Goal: Task Accomplishment & Management: Complete application form

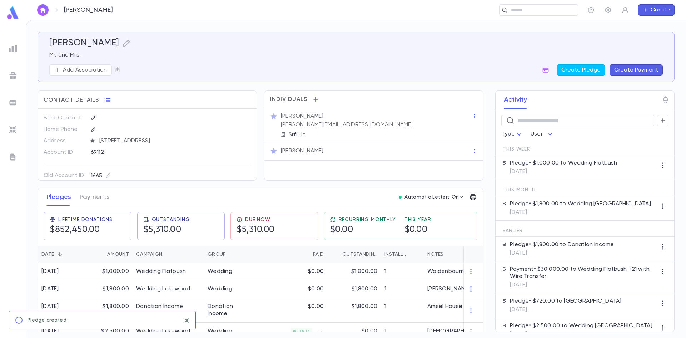
click at [36, 9] on div "[PERSON_NAME] ​ Create" at bounding box center [356, 10] width 661 height 20
click at [41, 9] on img "button" at bounding box center [43, 10] width 9 height 6
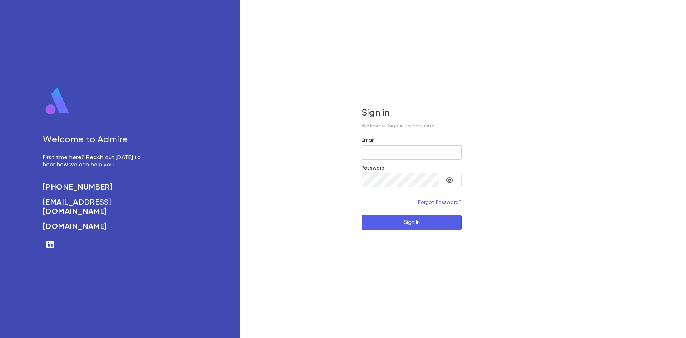
type input "**********"
click at [429, 222] on button "Sign In" at bounding box center [412, 222] width 100 height 16
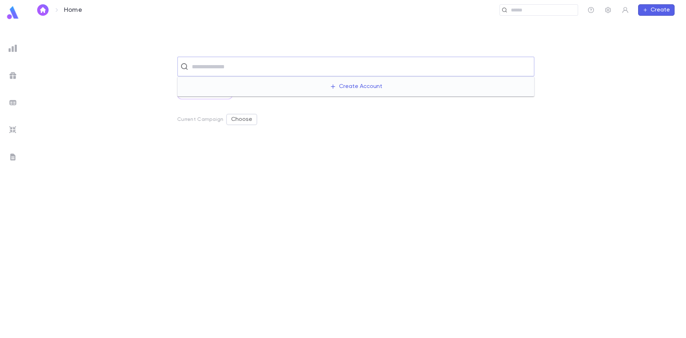
click at [196, 62] on input "text" at bounding box center [361, 67] width 342 height 14
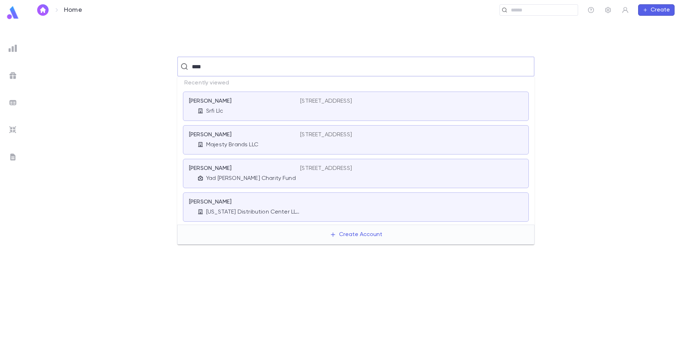
type input "****"
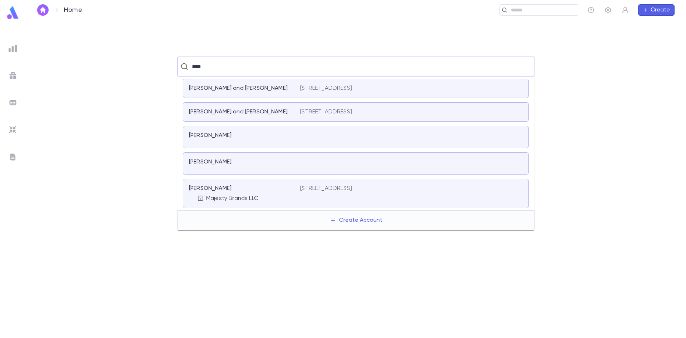
click at [241, 197] on p "Majesty Brands LLC" at bounding box center [232, 198] width 52 height 7
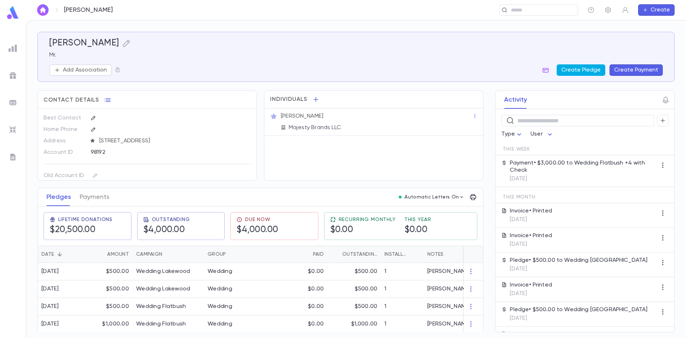
click at [585, 69] on button "Create Pledge" at bounding box center [581, 69] width 49 height 11
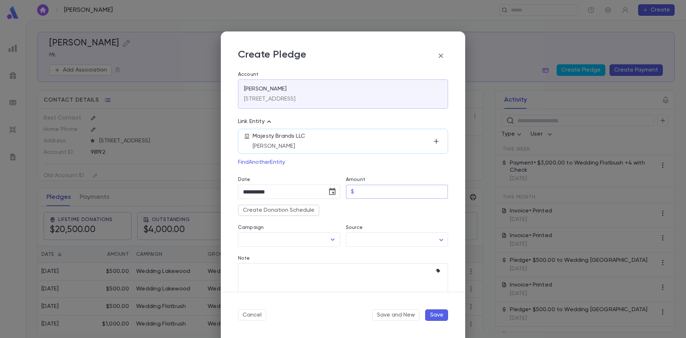
click at [375, 198] on input "Amount" at bounding box center [402, 192] width 91 height 14
type input "******"
click at [323, 240] on input "Campaign" at bounding box center [283, 240] width 85 height 14
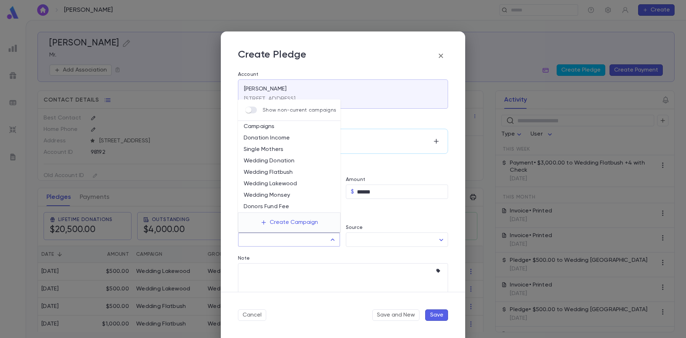
click at [282, 170] on li "Wedding Flatbush" at bounding box center [289, 172] width 103 height 11
type input "**********"
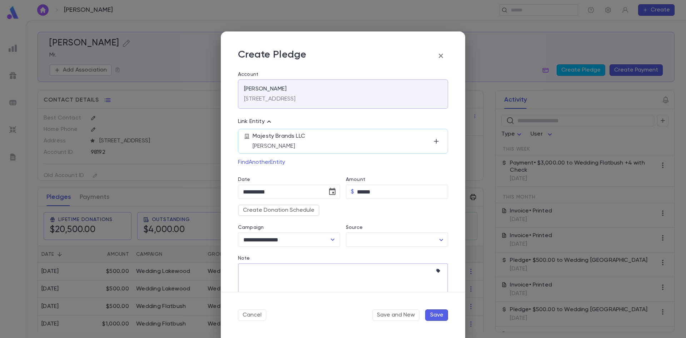
click at [285, 267] on textarea "Note" at bounding box center [337, 278] width 189 height 30
drag, startPoint x: 293, startPoint y: 270, endPoint x: 189, endPoint y: 270, distance: 103.7
click at [189, 270] on div "**********" at bounding box center [343, 169] width 686 height 338
type textarea "**********"
click at [435, 310] on button "Save" at bounding box center [436, 314] width 23 height 11
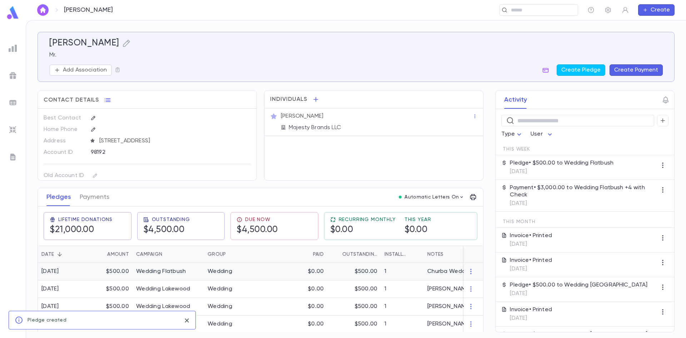
click at [240, 271] on div "Wedding" at bounding box center [231, 272] width 54 height 18
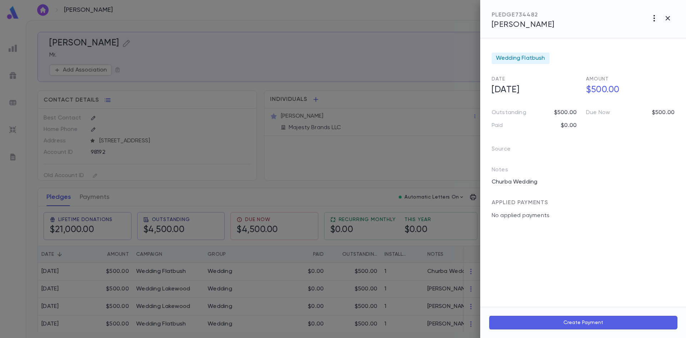
click at [651, 22] on icon "button" at bounding box center [654, 18] width 9 height 9
click at [622, 44] on p "Send Invoice" at bounding box center [617, 45] width 34 height 7
click at [663, 61] on li "Print" at bounding box center [668, 58] width 25 height 13
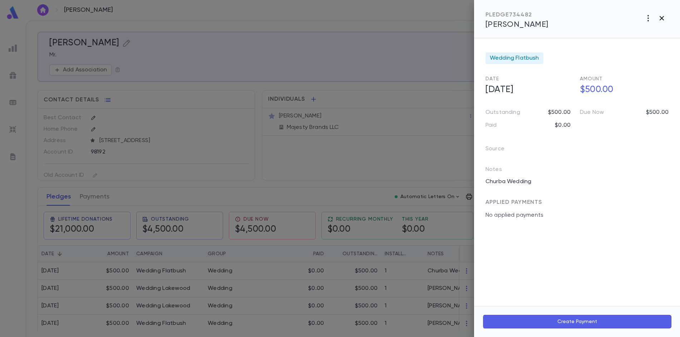
click at [662, 13] on button "button" at bounding box center [662, 18] width 14 height 14
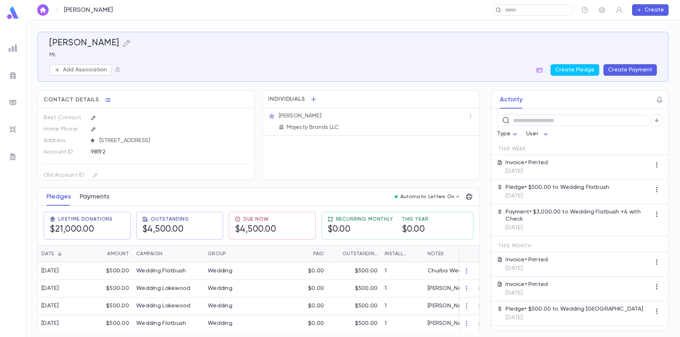
click at [94, 203] on button "Payments" at bounding box center [95, 197] width 30 height 18
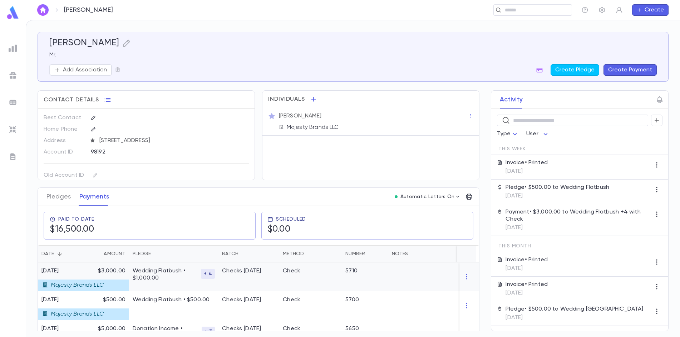
click at [172, 286] on div "Wedding Flatbush • $1,000.00 + 4" at bounding box center [173, 277] width 89 height 29
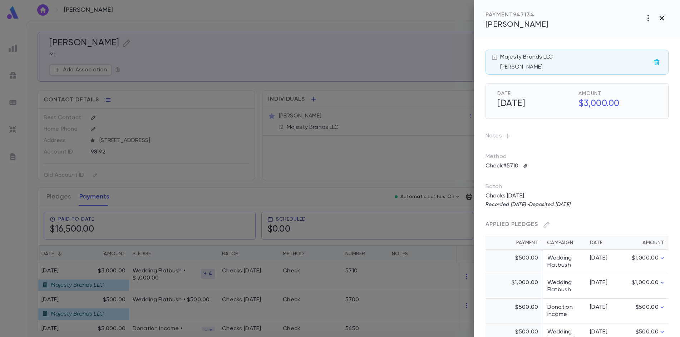
click at [663, 18] on icon "button" at bounding box center [661, 18] width 9 height 9
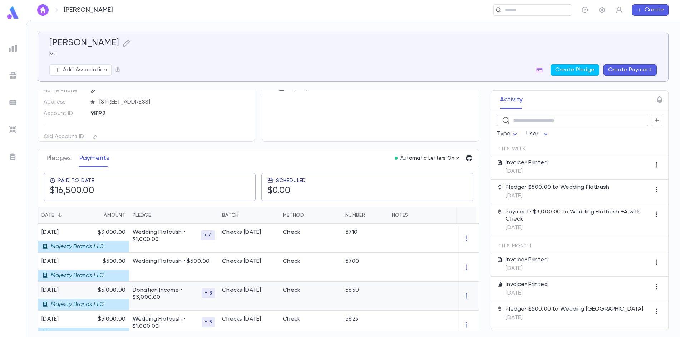
scroll to position [107, 0]
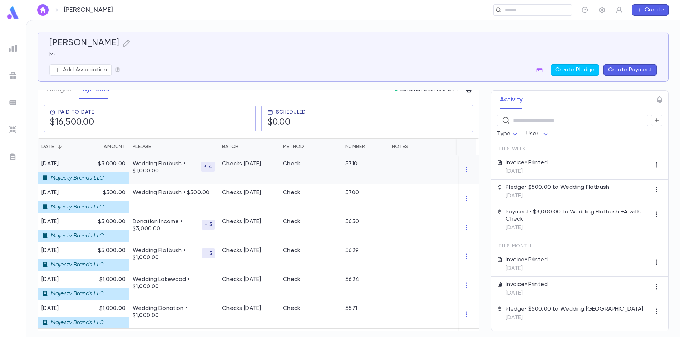
click at [191, 164] on p "Wedding Flatbush • $1,000.00" at bounding box center [167, 168] width 68 height 14
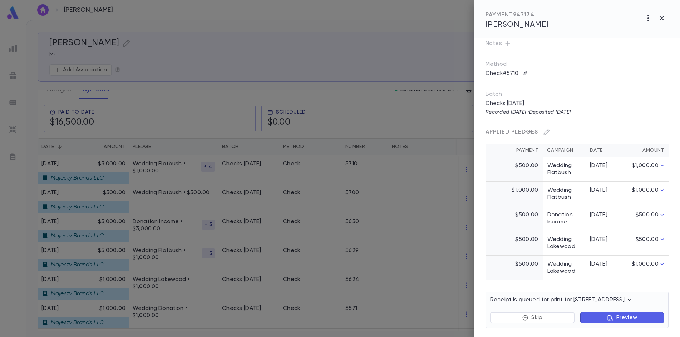
scroll to position [95, 0]
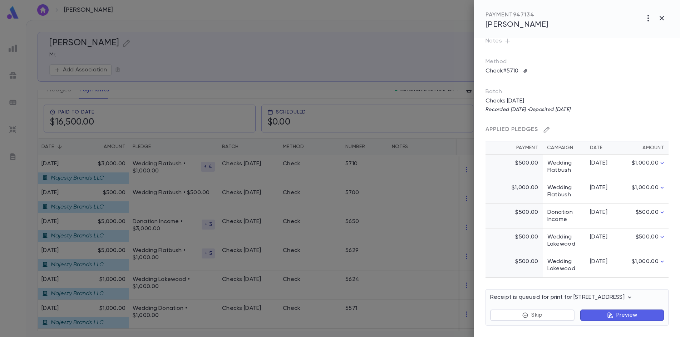
click at [546, 130] on icon "button" at bounding box center [546, 129] width 7 height 7
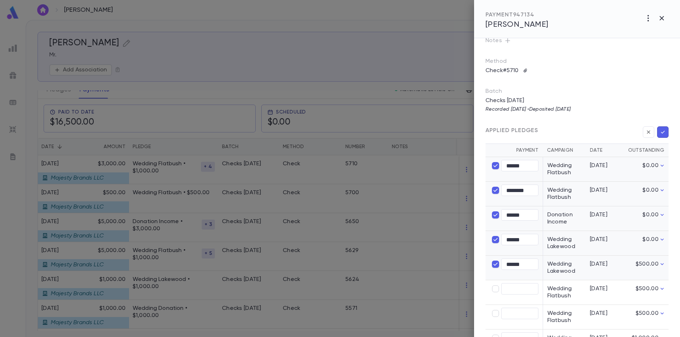
type input "****"
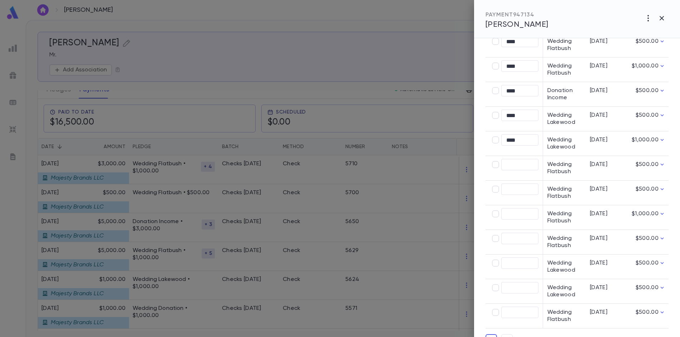
scroll to position [238, 0]
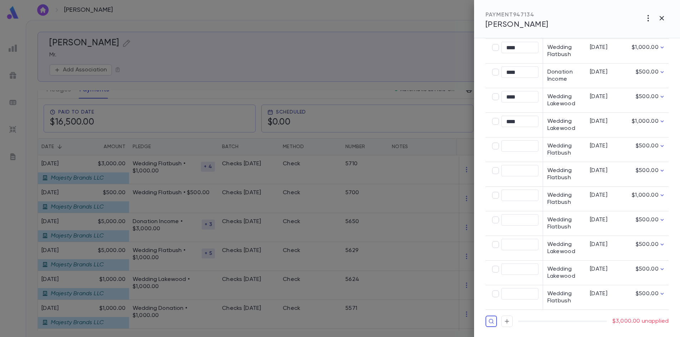
type input "********"
type input "******"
type input "********"
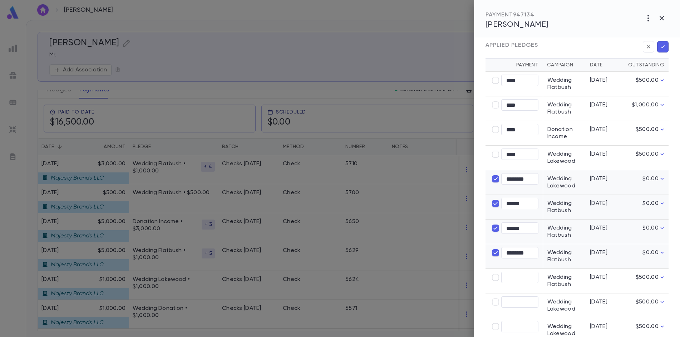
scroll to position [74, 0]
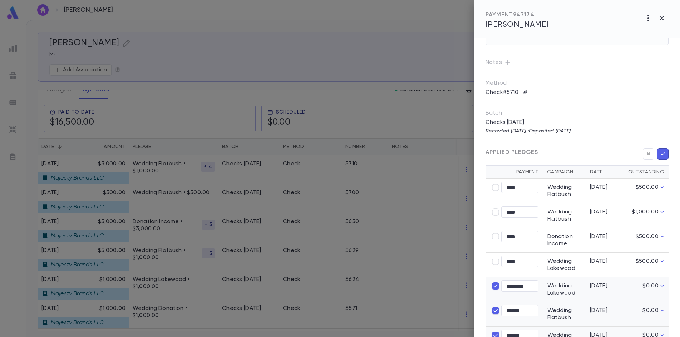
click at [660, 150] on icon "button" at bounding box center [663, 153] width 6 height 7
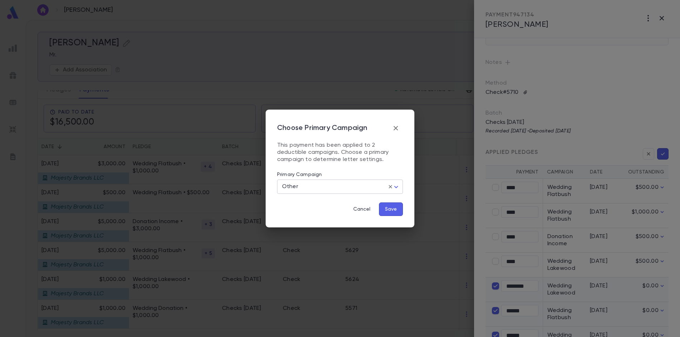
click at [351, 185] on body "Safdeye, Jack ​ Create Safdeye, Jack Mr. Add Association Create Pledge Create P…" at bounding box center [340, 178] width 680 height 317
click at [332, 202] on span "Wedding Flatbush" at bounding box center [342, 202] width 114 height 7
type input "****"
click at [393, 213] on button "Save" at bounding box center [391, 210] width 24 height 14
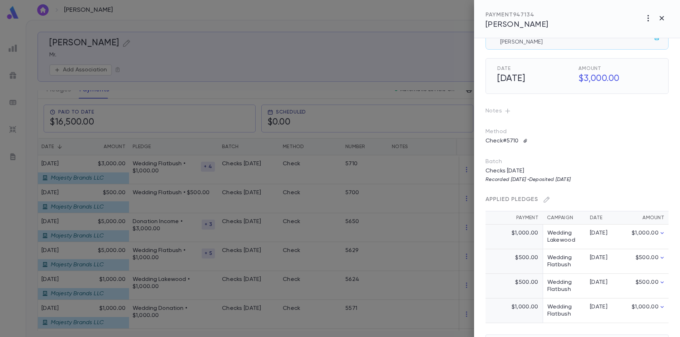
scroll to position [10, 0]
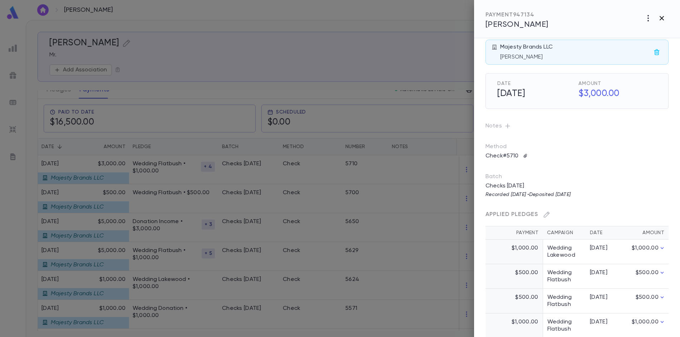
click at [663, 19] on icon "button" at bounding box center [661, 18] width 9 height 9
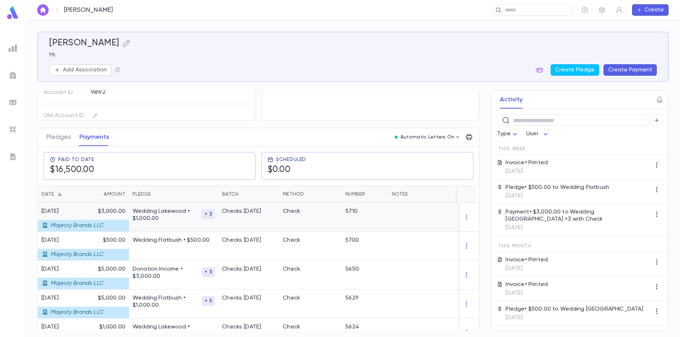
scroll to position [71, 0]
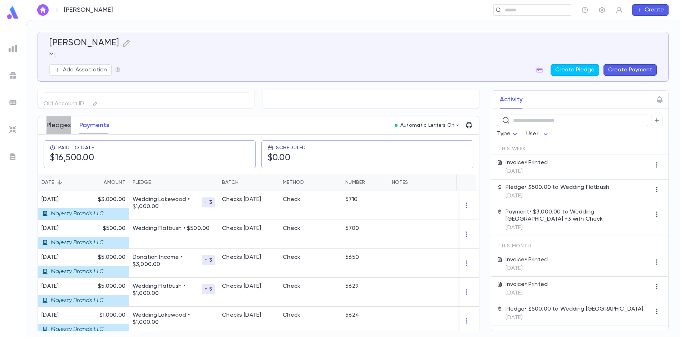
click at [63, 128] on button "Pledges" at bounding box center [58, 126] width 24 height 18
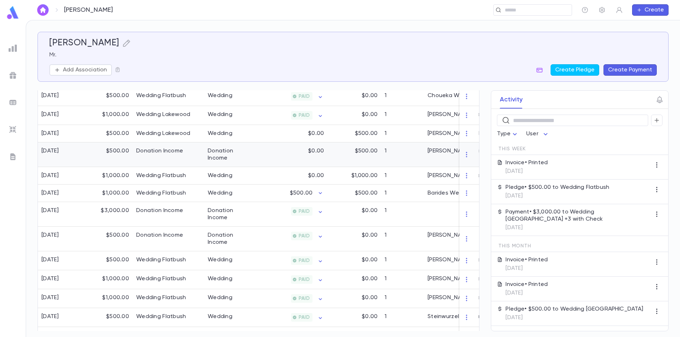
scroll to position [286, 0]
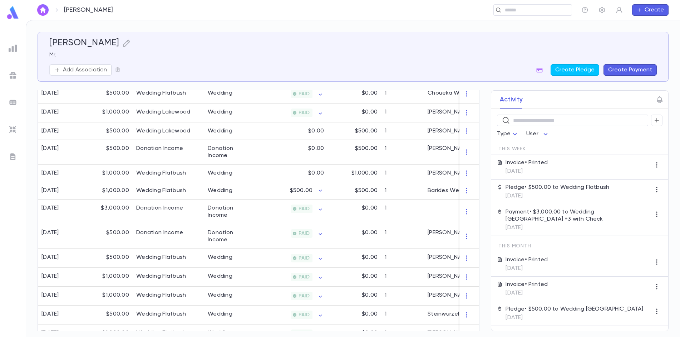
click at [45, 15] on button "button" at bounding box center [42, 9] width 11 height 11
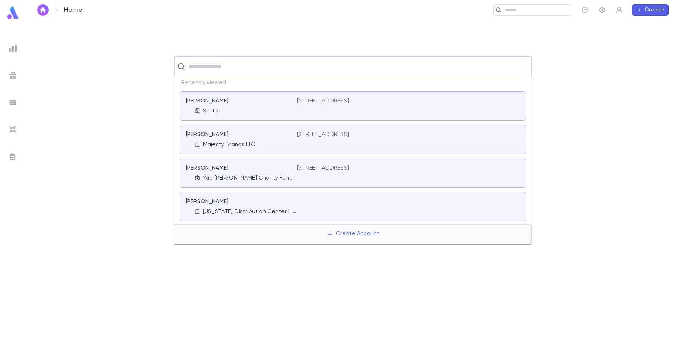
click at [199, 68] on input "text" at bounding box center [358, 67] width 342 height 14
type input "*****"
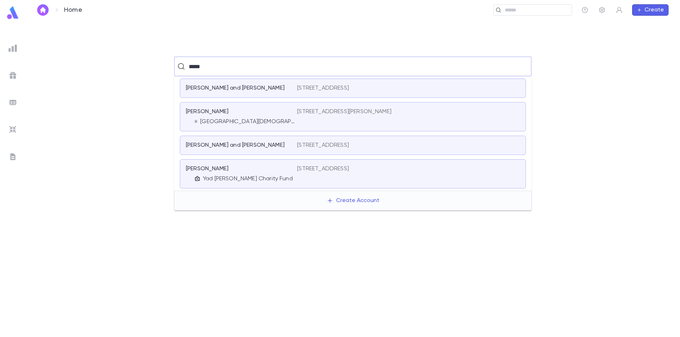
click at [219, 171] on div "Erani, Ezra" at bounding box center [237, 169] width 103 height 7
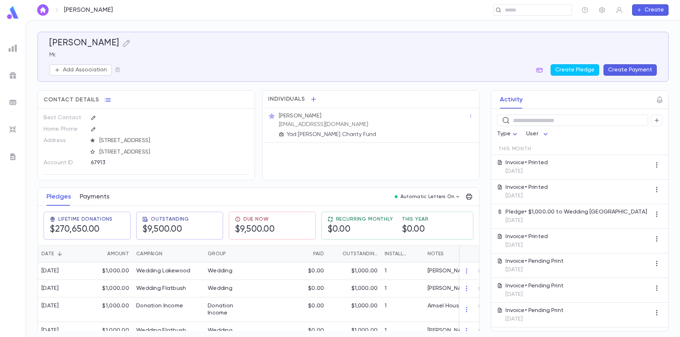
click at [96, 196] on button "Payments" at bounding box center [95, 197] width 30 height 18
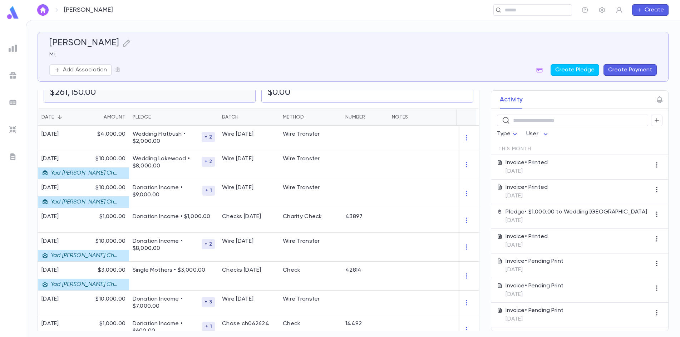
scroll to position [143, 0]
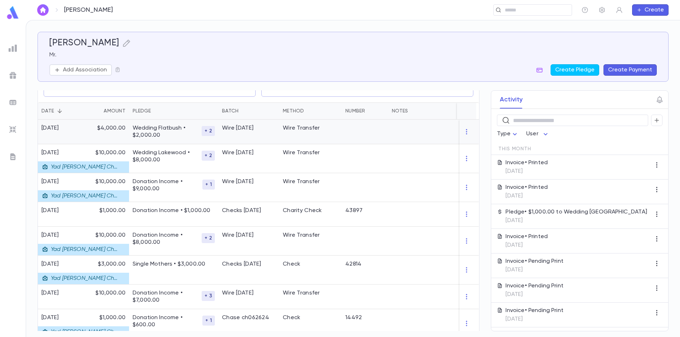
click at [114, 138] on div "$4,000.00" at bounding box center [107, 132] width 43 height 25
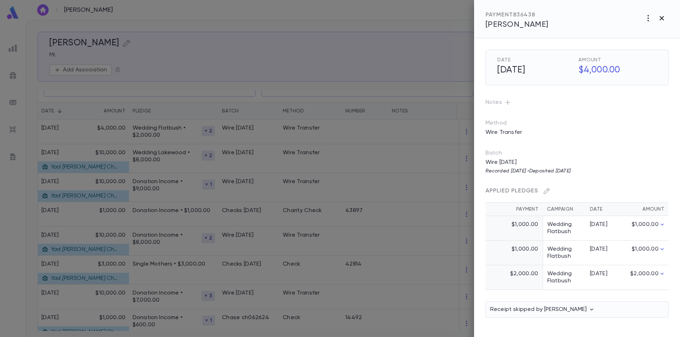
click at [662, 19] on icon "button" at bounding box center [662, 18] width 4 height 4
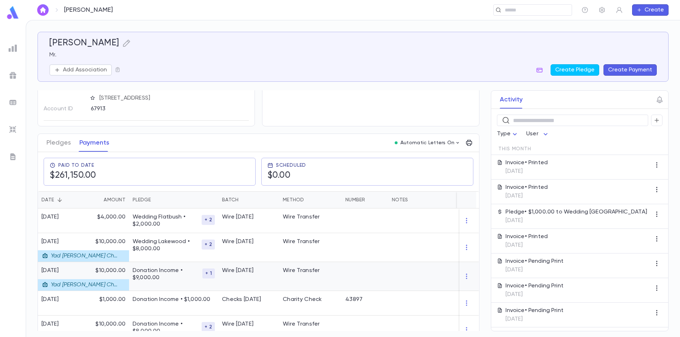
scroll to position [36, 0]
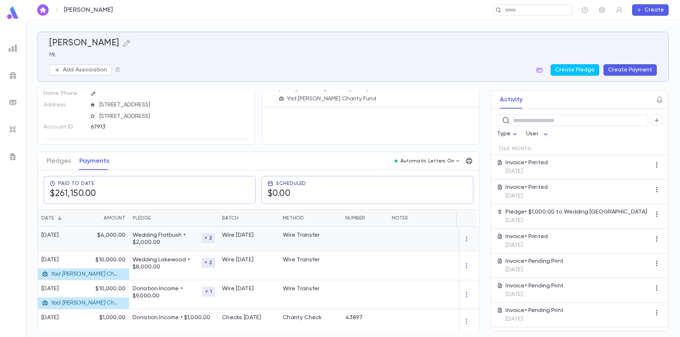
click at [75, 241] on div "7/18/2025" at bounding box center [62, 239] width 48 height 25
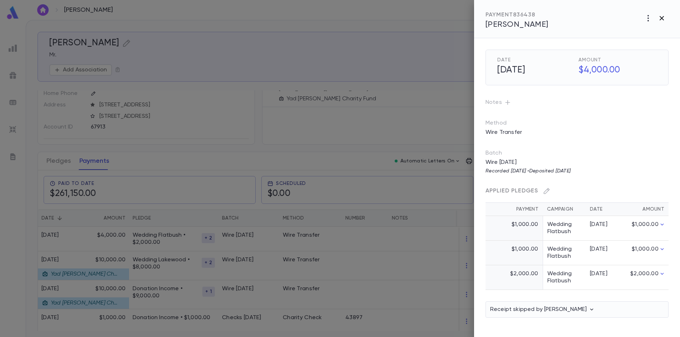
click at [659, 19] on icon "button" at bounding box center [661, 18] width 9 height 9
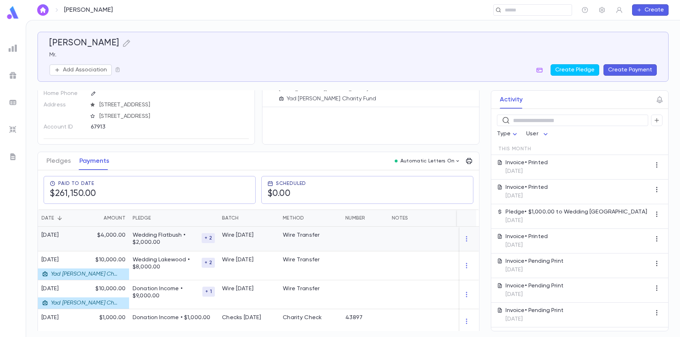
click at [216, 241] on div "Wedding Flatbush • $2,000.00 + 2" at bounding box center [173, 239] width 89 height 25
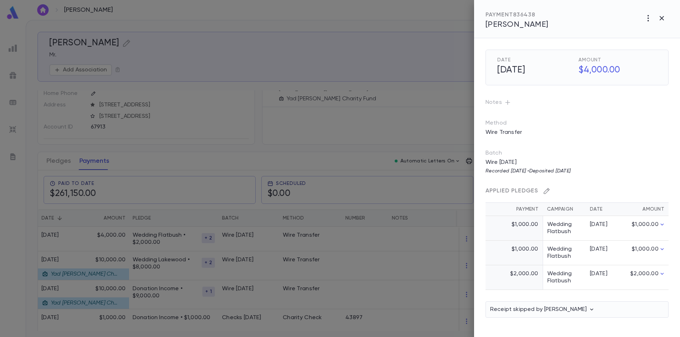
click at [545, 191] on icon "button" at bounding box center [547, 191] width 6 height 6
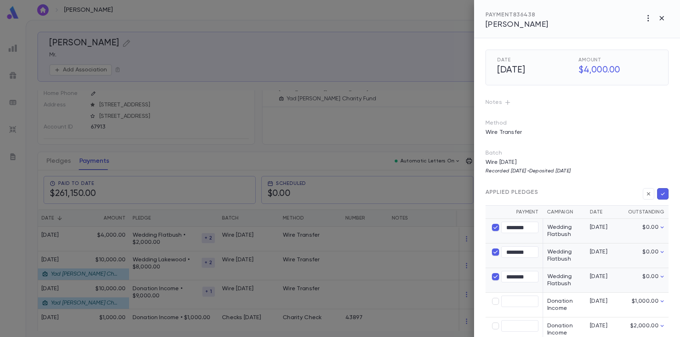
type input "****"
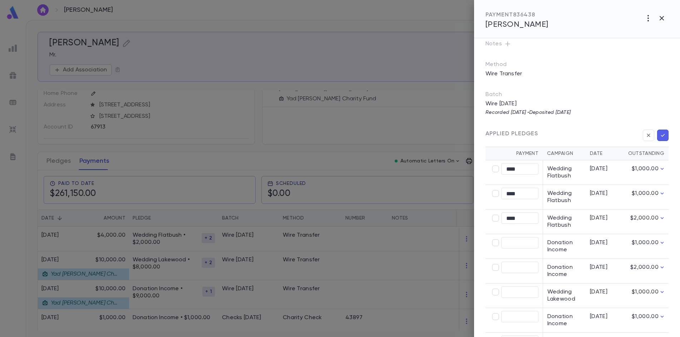
scroll to position [56, 0]
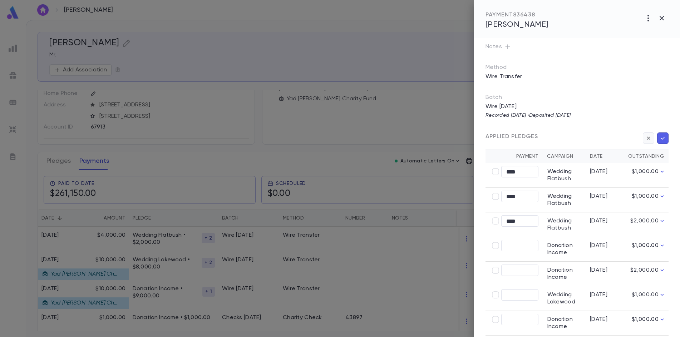
click at [647, 138] on icon "button" at bounding box center [648, 138] width 6 height 7
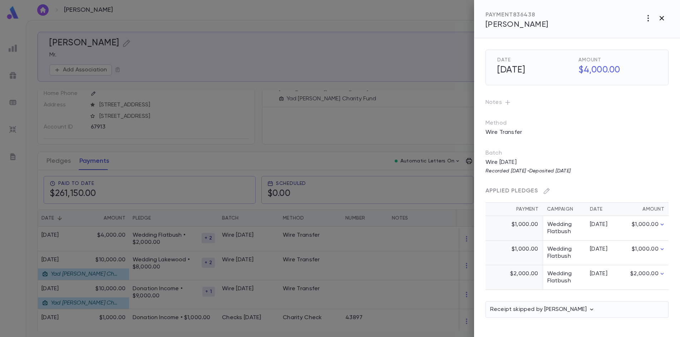
click at [665, 19] on icon "button" at bounding box center [661, 18] width 9 height 9
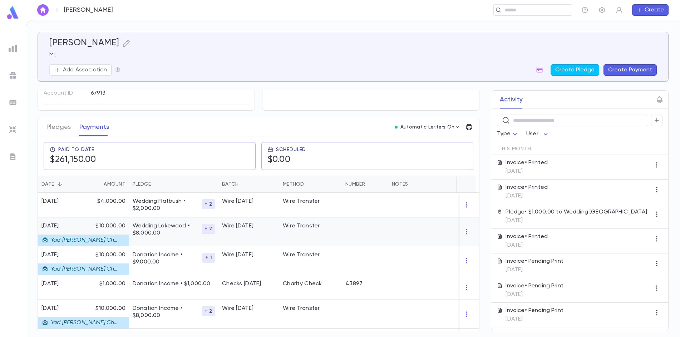
scroll to position [71, 0]
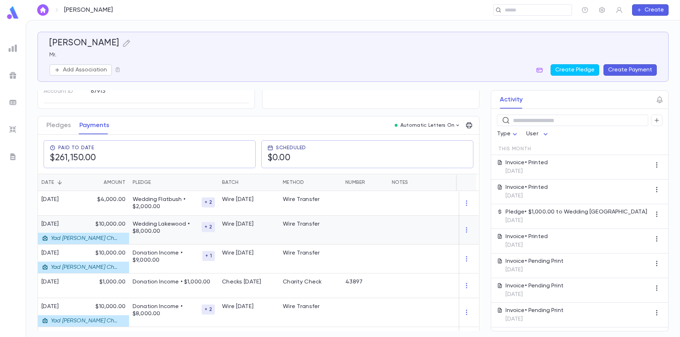
click at [171, 235] on div "Wedding Lakewood • $8,000.00 + 2" at bounding box center [173, 230] width 89 height 29
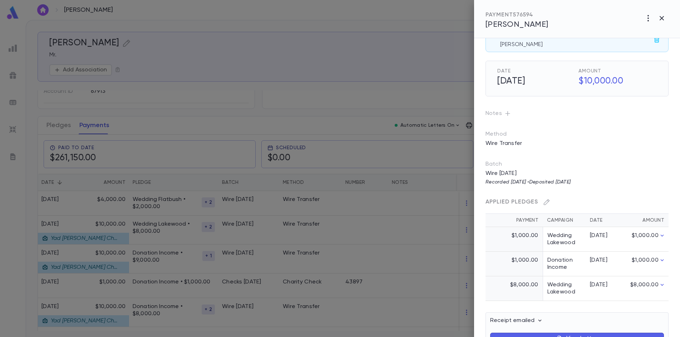
scroll to position [46, 0]
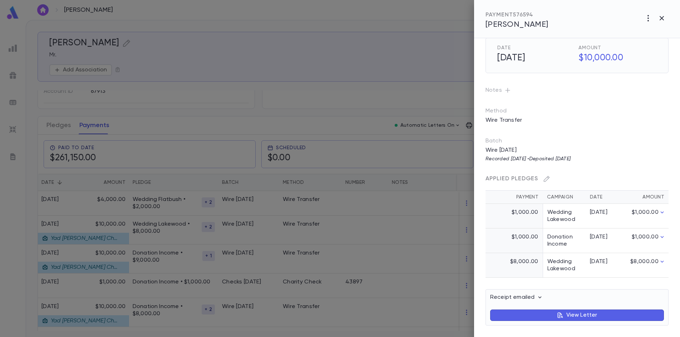
click at [565, 228] on td "Wedding Lakewood" at bounding box center [564, 216] width 43 height 25
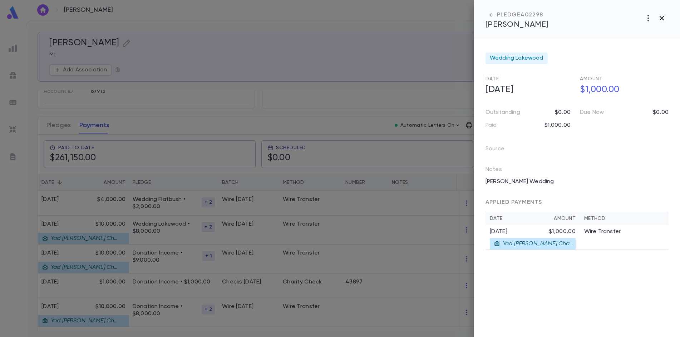
click at [665, 19] on icon "button" at bounding box center [661, 18] width 9 height 9
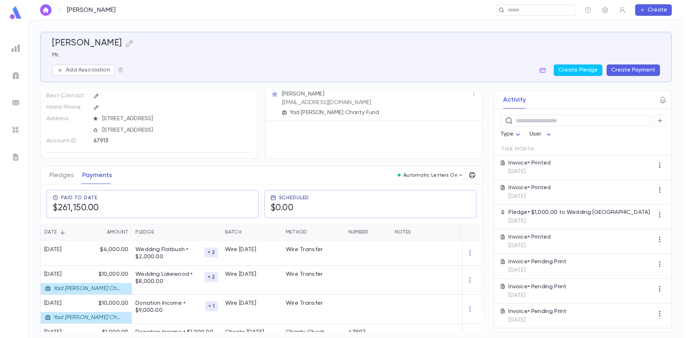
scroll to position [36, 0]
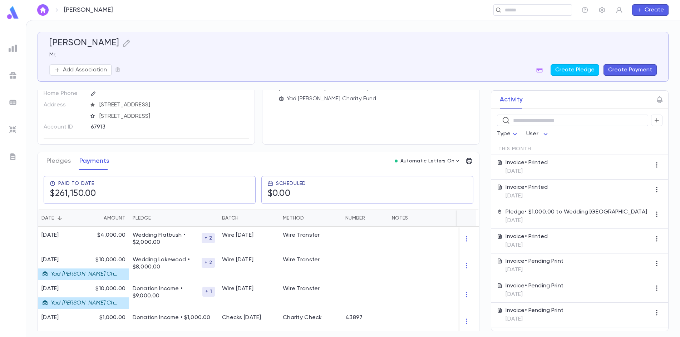
click at [16, 45] on img at bounding box center [13, 48] width 9 height 9
